Goal: Information Seeking & Learning: Understand process/instructions

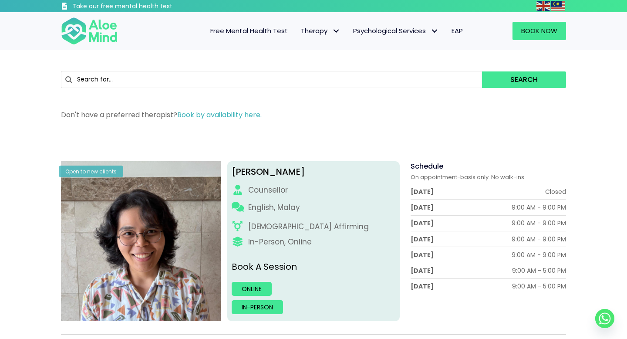
click at [224, 33] on span "Free Mental Health Test" at bounding box center [248, 30] width 77 height 9
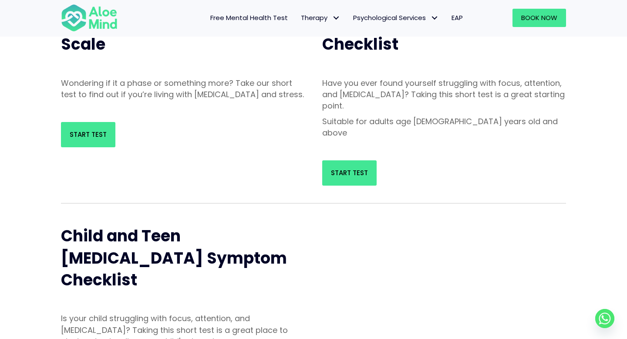
scroll to position [149, 0]
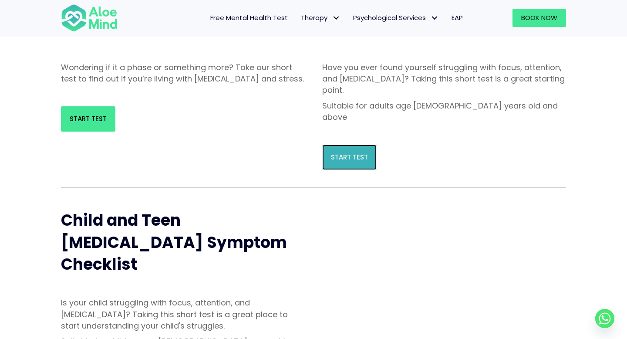
click at [337, 152] on span "Start Test" at bounding box center [349, 156] width 37 height 9
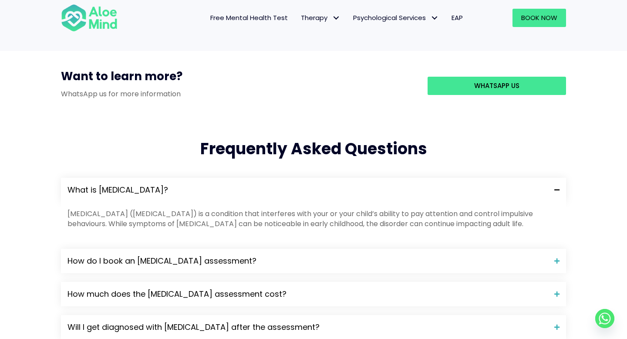
scroll to position [781, 0]
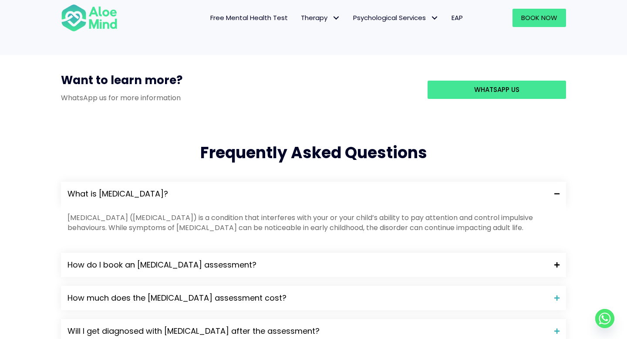
click at [531, 252] on div "How do I book an ADHD assessment?" at bounding box center [313, 264] width 505 height 24
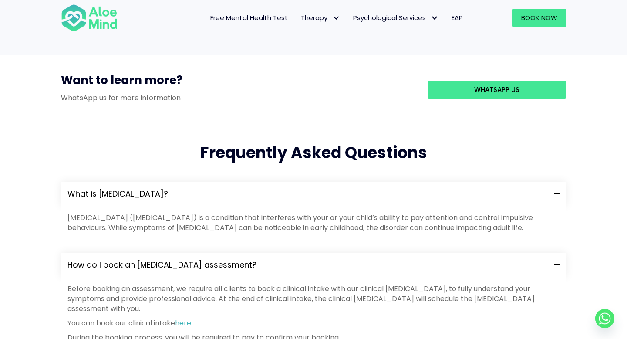
click at [533, 259] on span "How do I book an ADHD assessment?" at bounding box center [307, 264] width 480 height 11
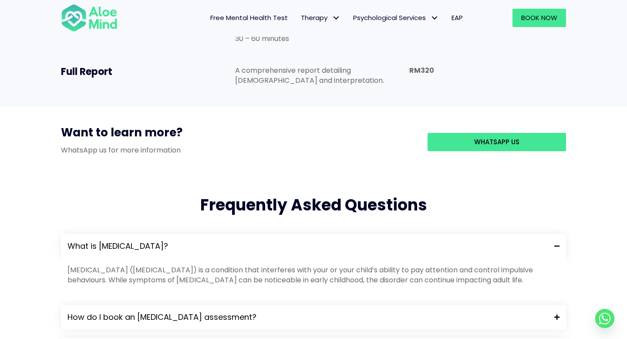
scroll to position [722, 0]
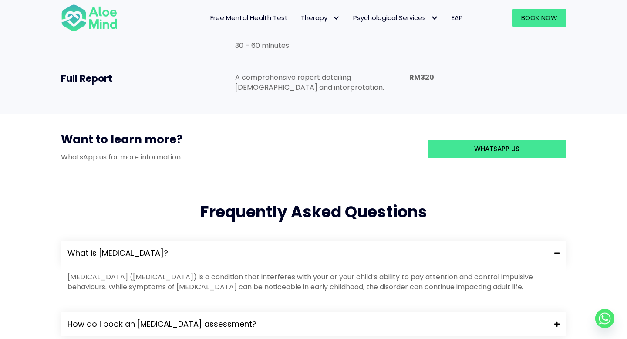
click at [497, 247] on span "What is ADHD?" at bounding box center [307, 252] width 480 height 11
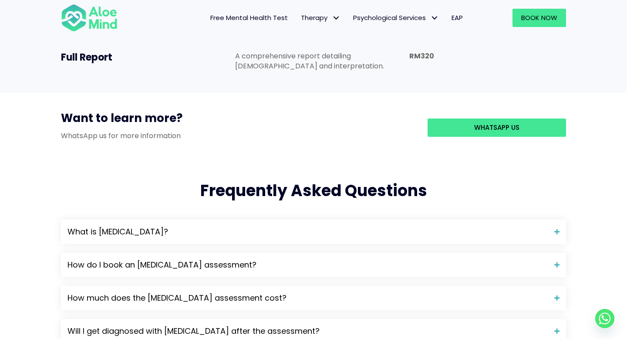
scroll to position [745, 0]
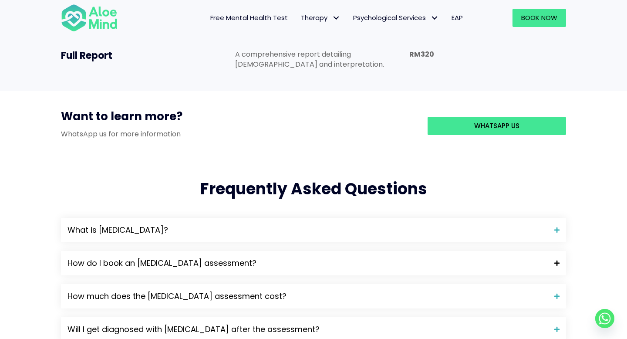
click at [502, 257] on span "How do I book an ADHD assessment?" at bounding box center [307, 262] width 480 height 11
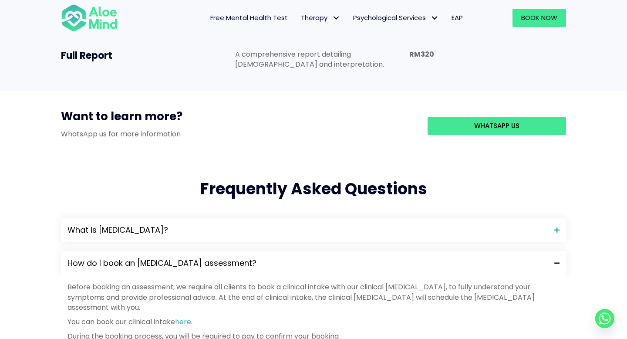
click at [502, 257] on span "How do I book an ADHD assessment?" at bounding box center [307, 262] width 480 height 11
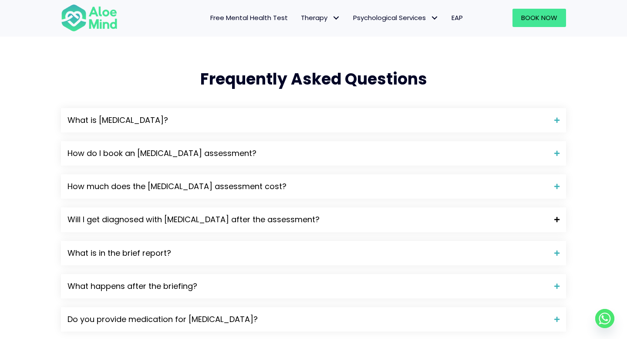
scroll to position [879, 0]
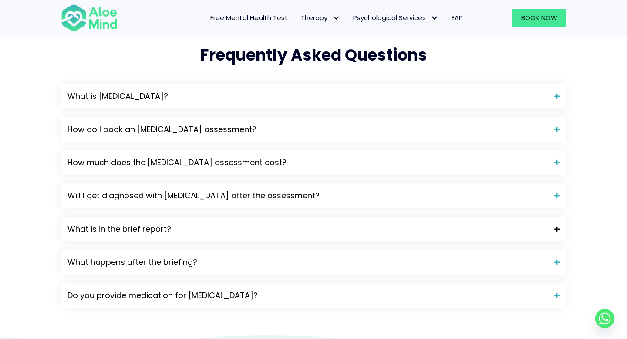
click at [500, 217] on div "What is in the brief report?" at bounding box center [313, 229] width 505 height 24
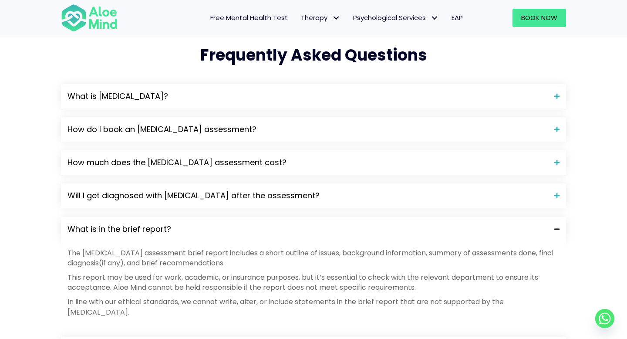
click at [506, 217] on div "What is in the brief report?" at bounding box center [313, 229] width 505 height 24
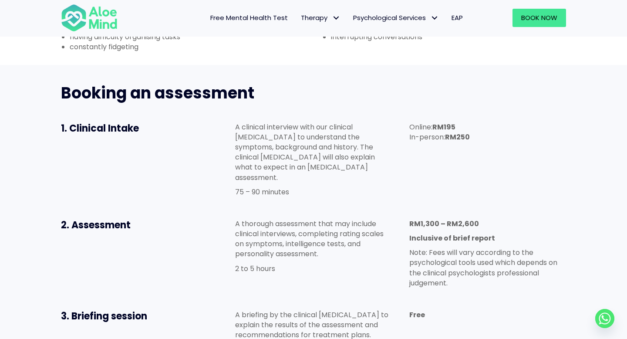
scroll to position [420, 0]
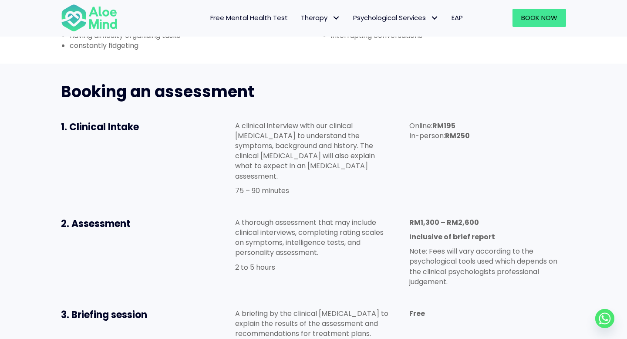
click at [253, 81] on h2 "Booking an assessment" at bounding box center [313, 92] width 505 height 22
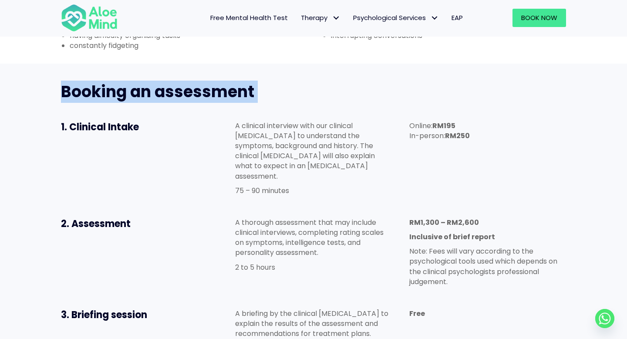
click at [253, 81] on h2 "Booking an assessment" at bounding box center [313, 92] width 505 height 22
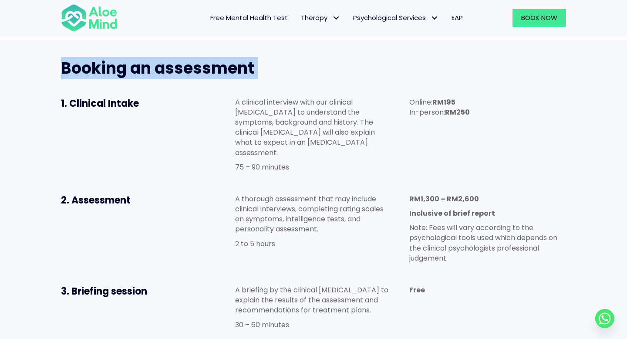
scroll to position [444, 0]
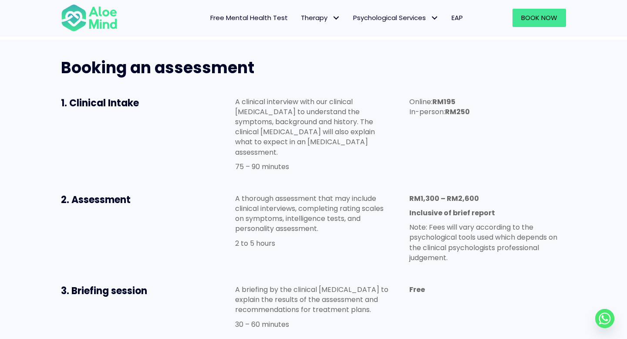
click at [626, 338] on div "Booking an assessment 1. Clinical Intake A clinical interview with our clinical…" at bounding box center [313, 216] width 627 height 353
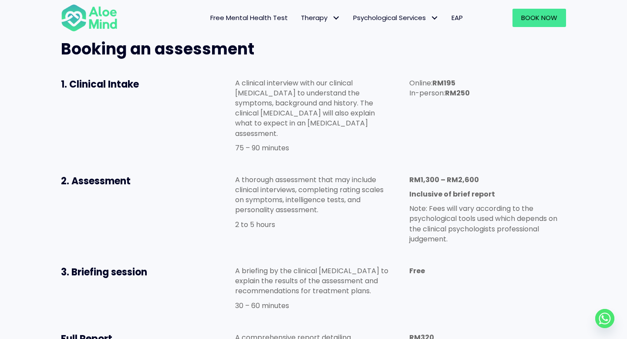
scroll to position [436, 0]
